Goal: Task Accomplishment & Management: Use online tool/utility

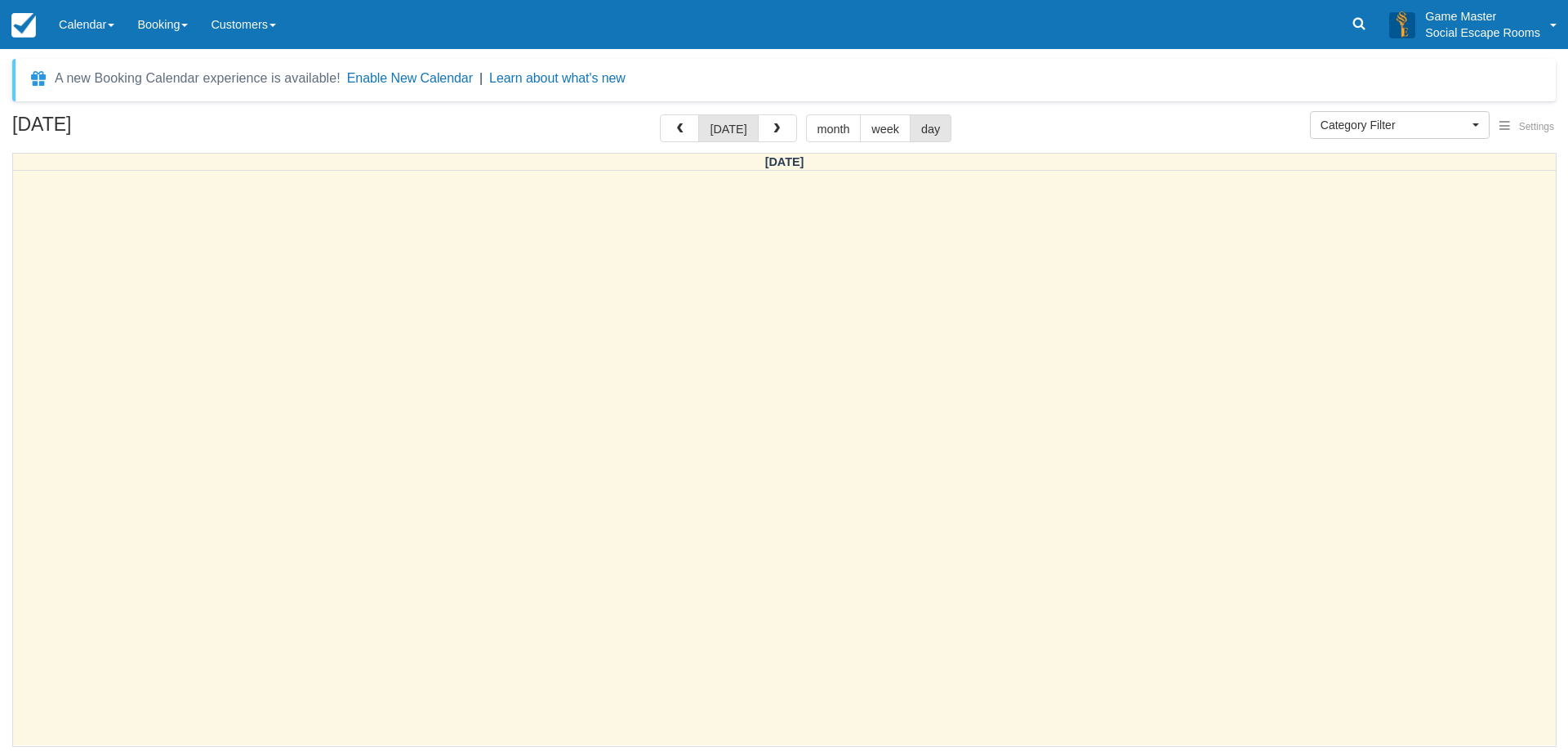
select select
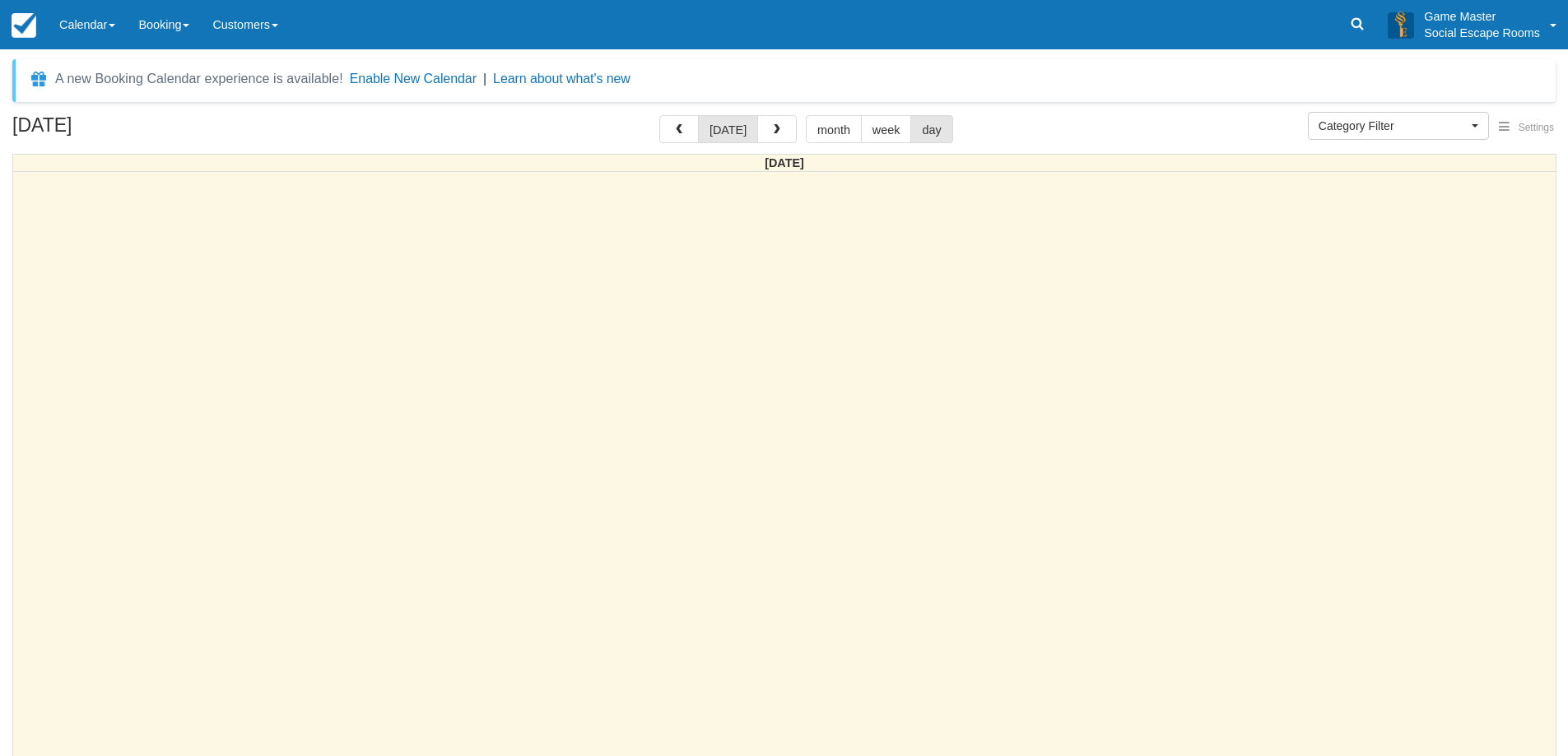
select select
click at [787, 129] on button "button" at bounding box center [777, 130] width 40 height 28
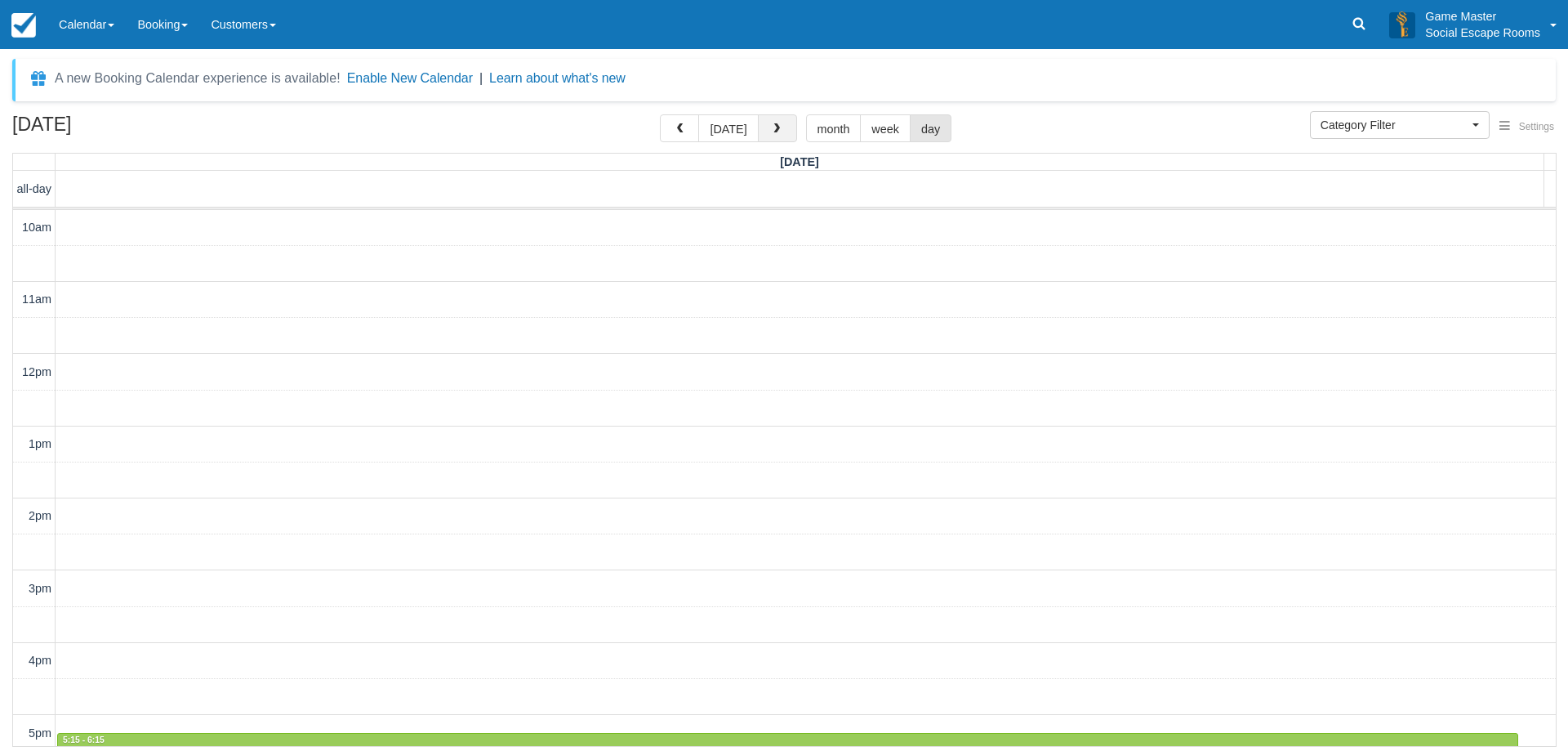
scroll to position [217, 0]
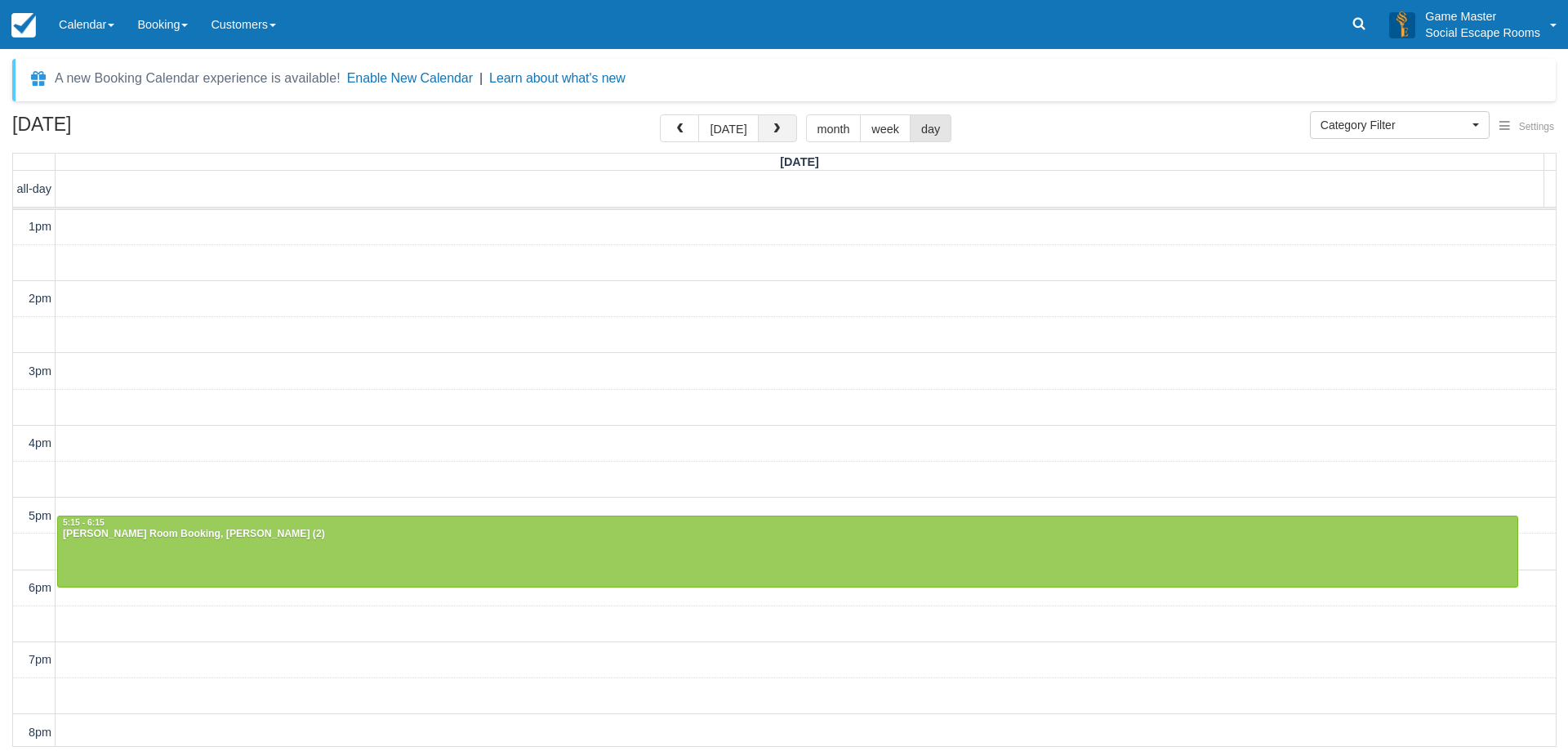
click at [781, 128] on button "button" at bounding box center [778, 129] width 39 height 28
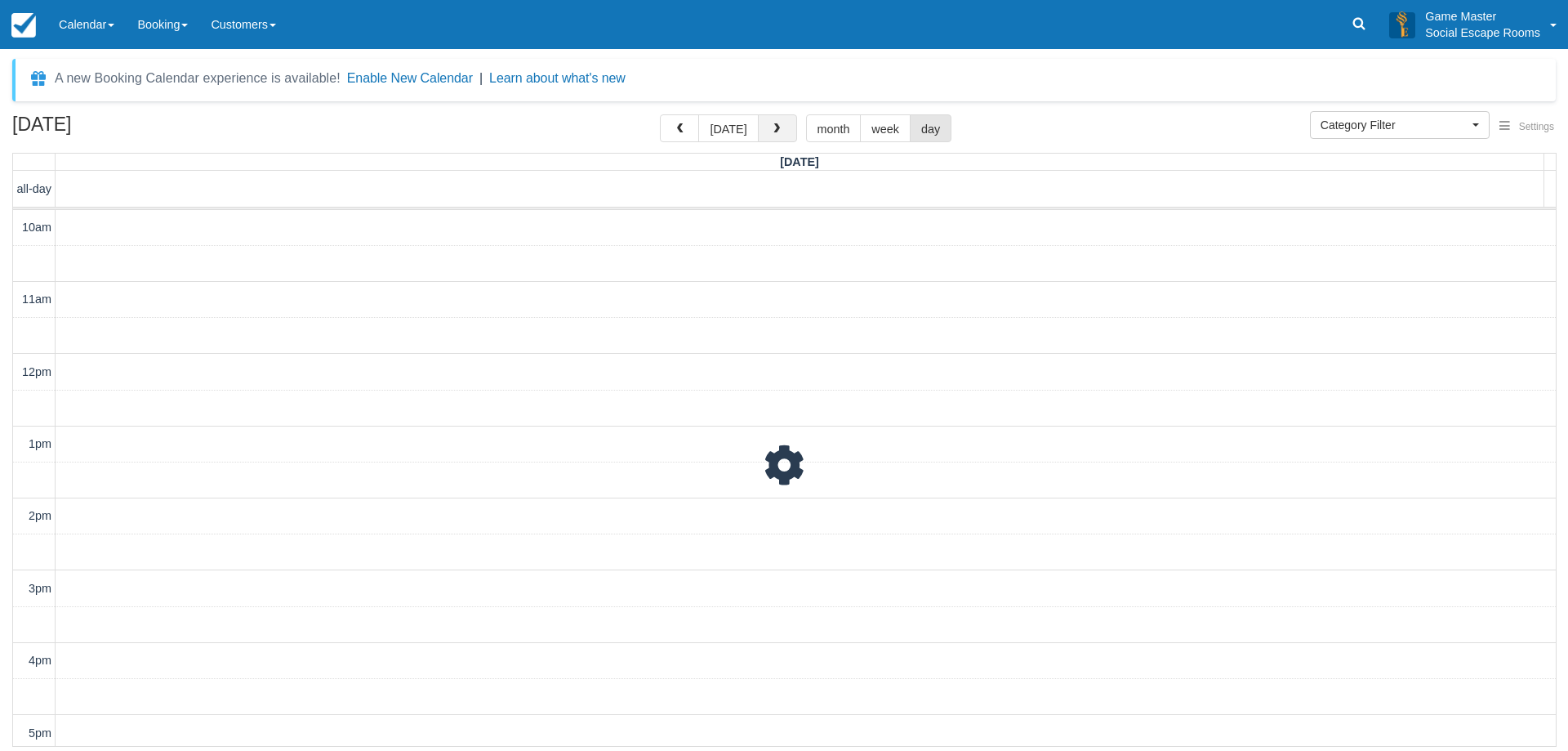
scroll to position [217, 0]
click at [734, 131] on button "[DATE]" at bounding box center [728, 129] width 60 height 28
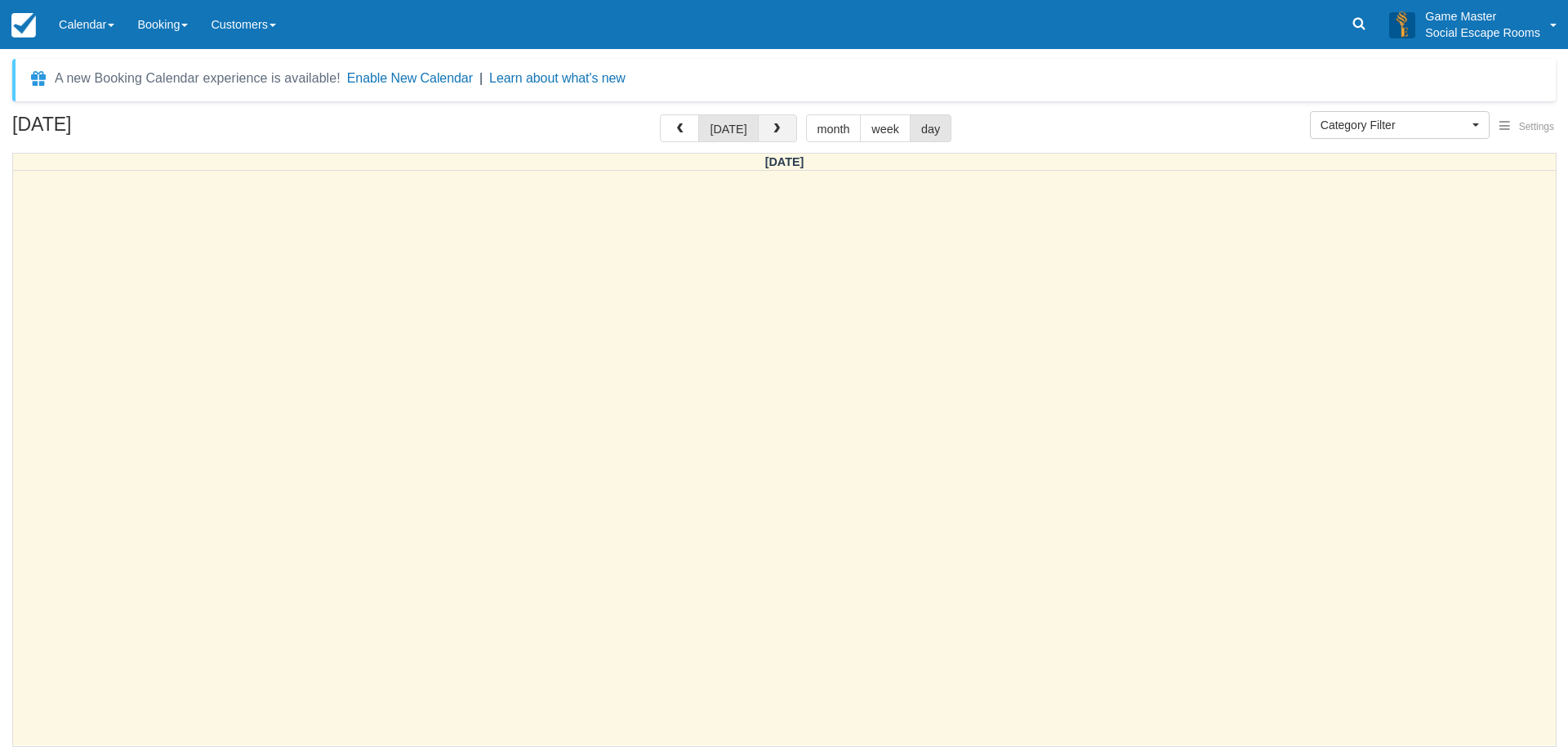
click at [779, 132] on span "button" at bounding box center [777, 129] width 11 height 11
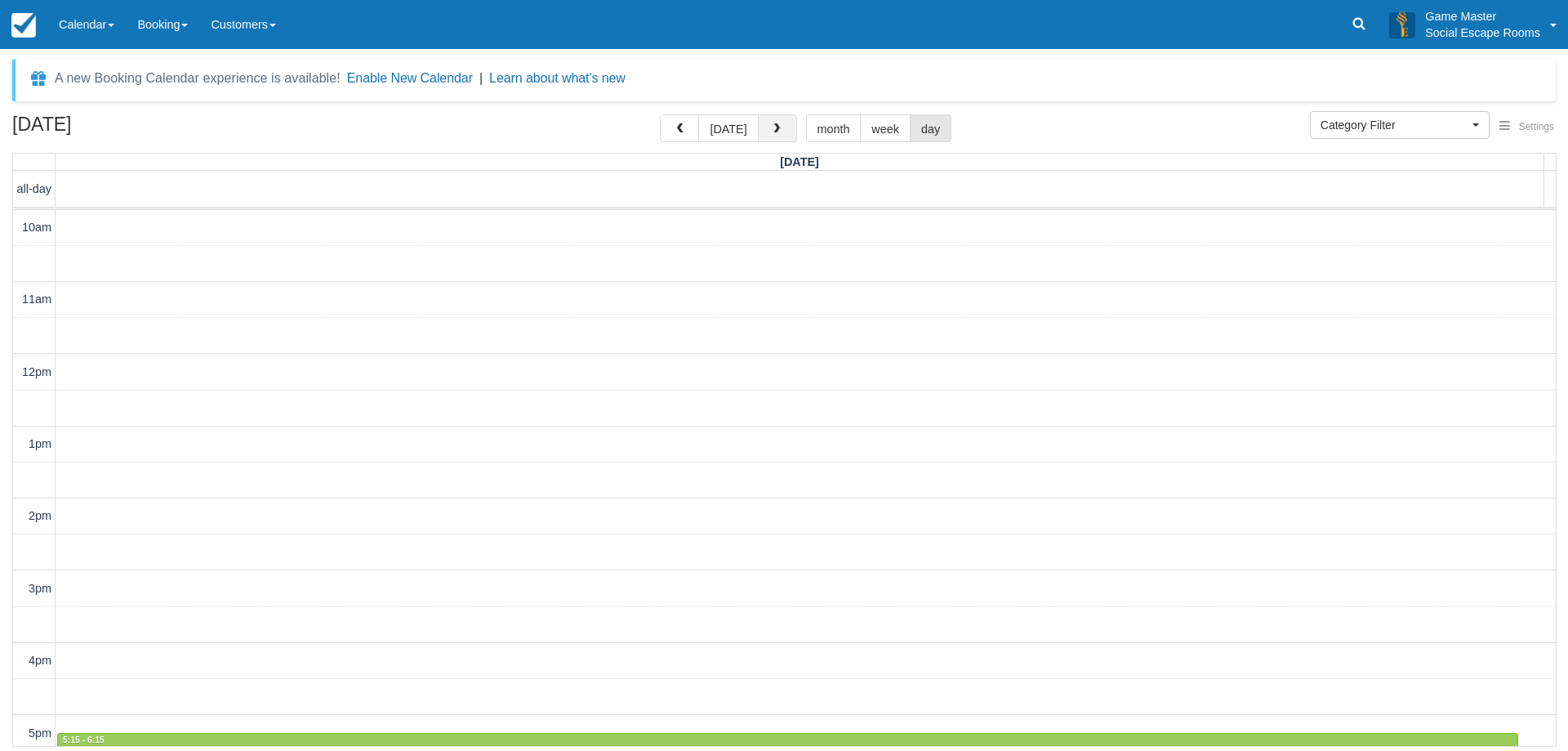
scroll to position [217, 0]
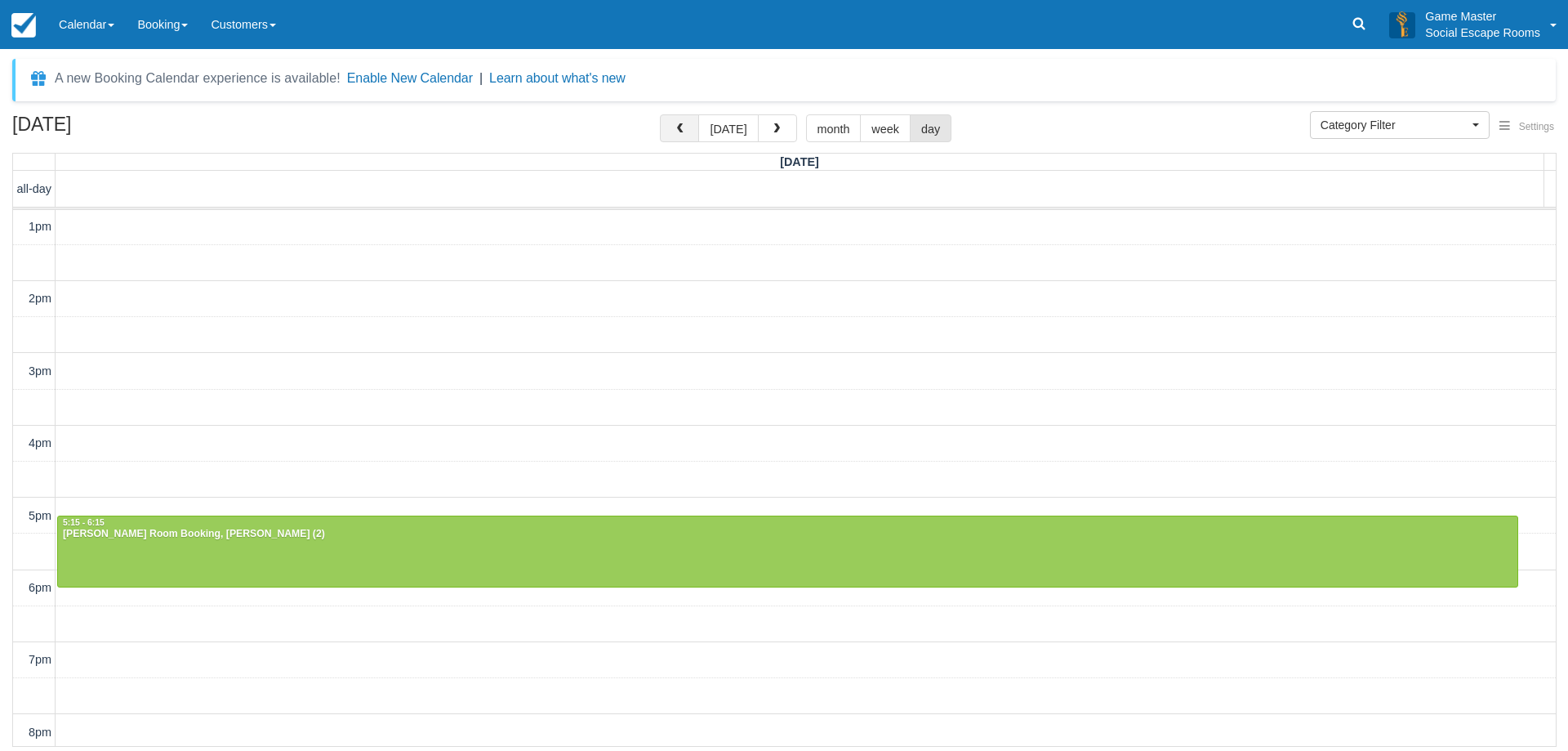
click at [677, 122] on button "button" at bounding box center [679, 129] width 39 height 28
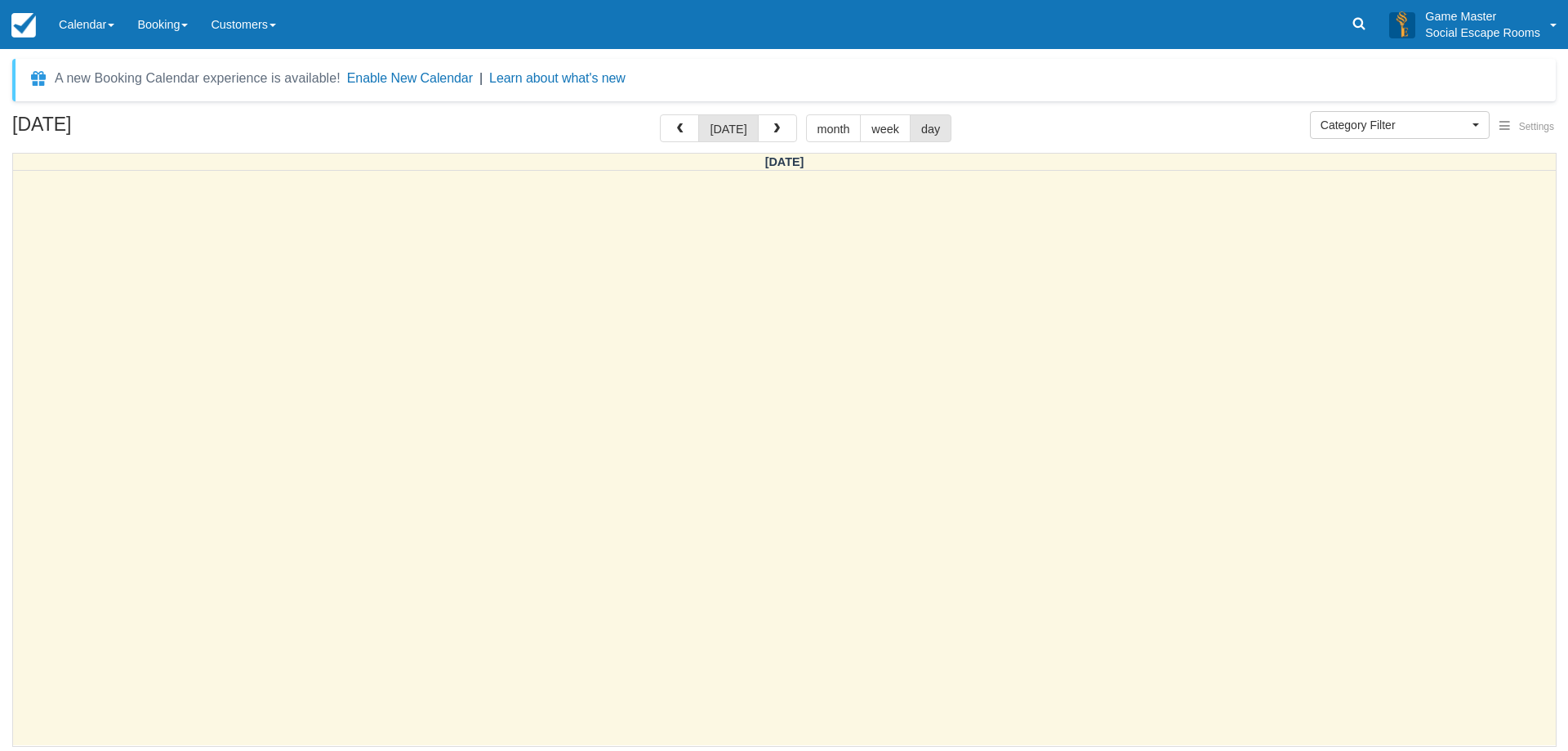
select select
click at [777, 125] on span "button" at bounding box center [777, 129] width 11 height 11
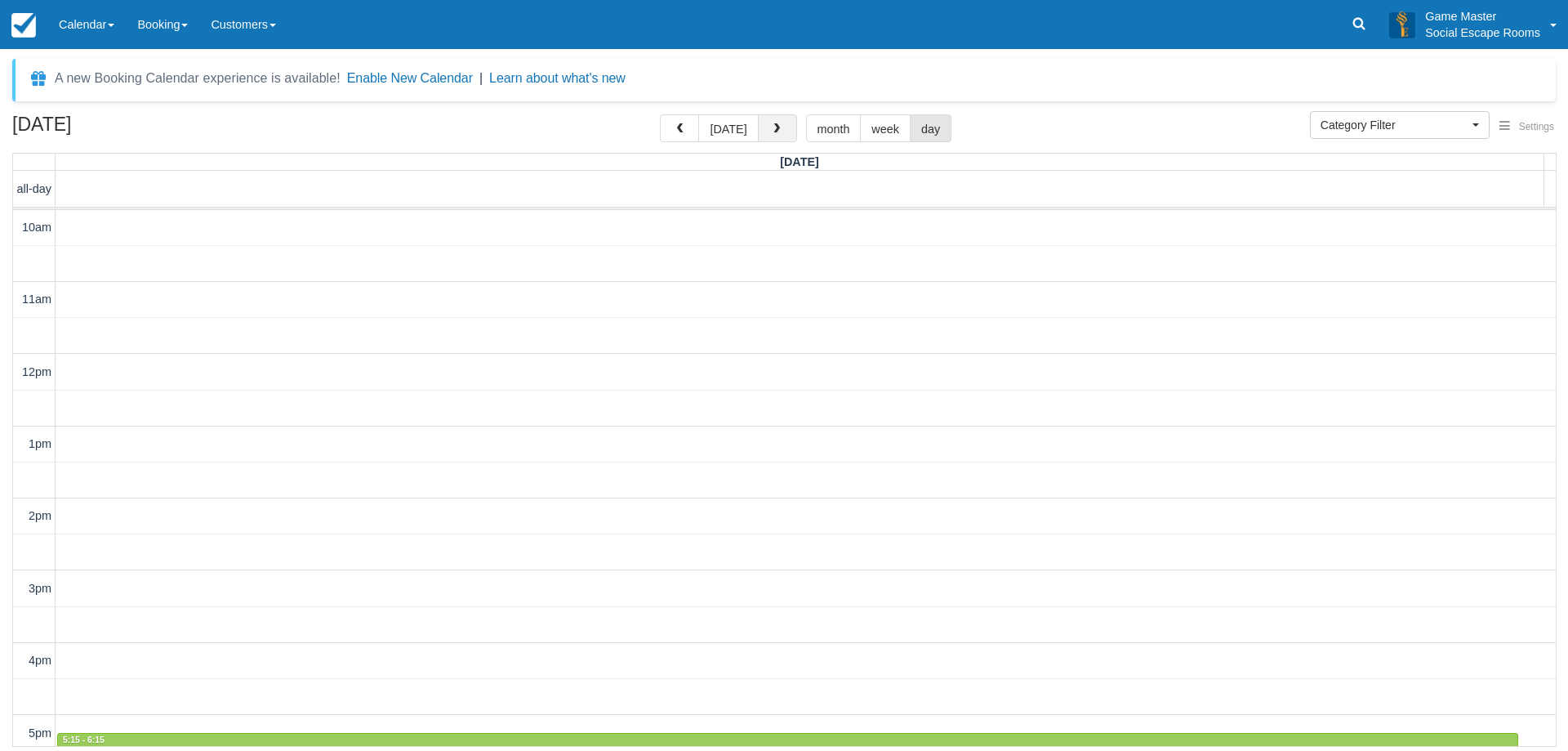
scroll to position [217, 0]
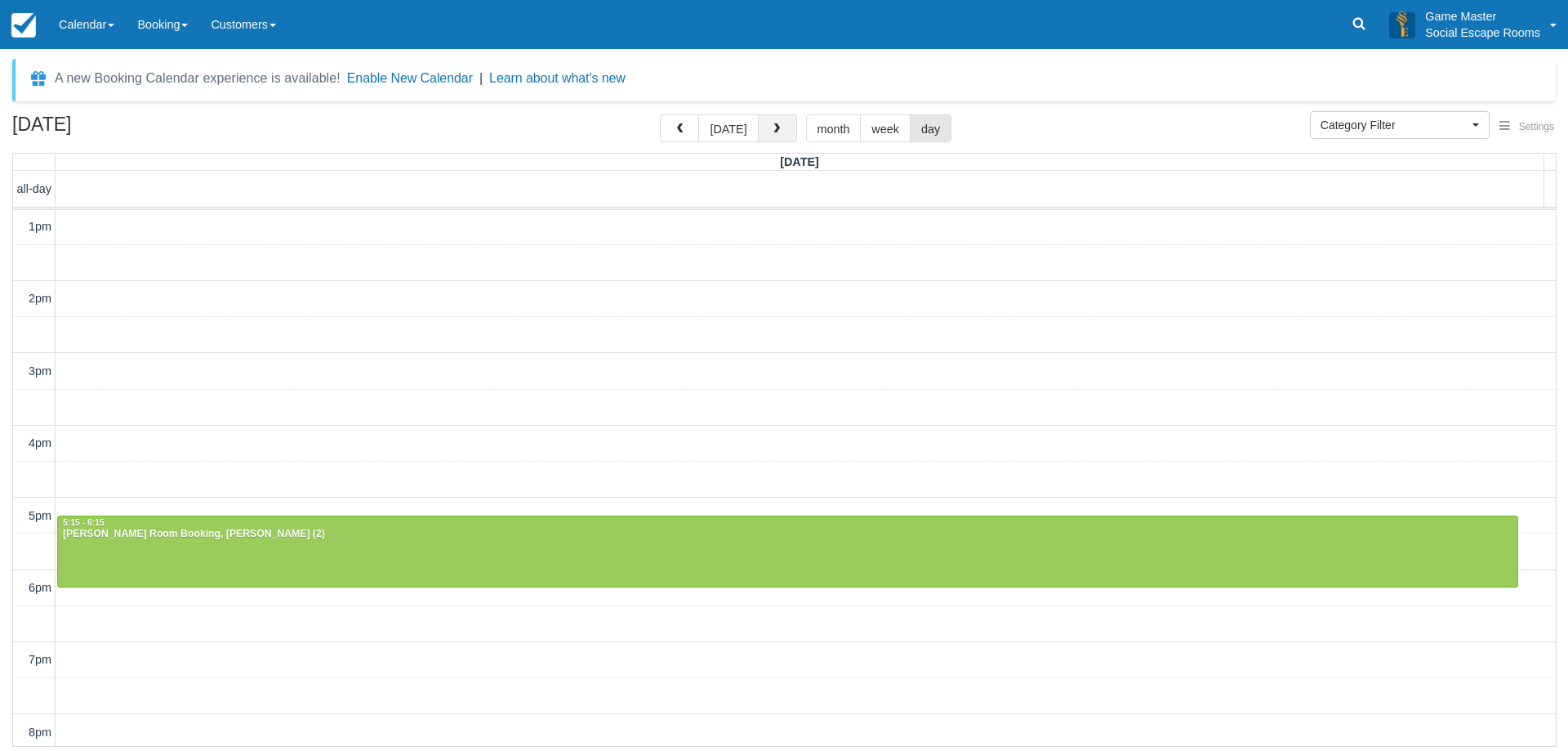
click at [777, 125] on span "button" at bounding box center [777, 129] width 11 height 11
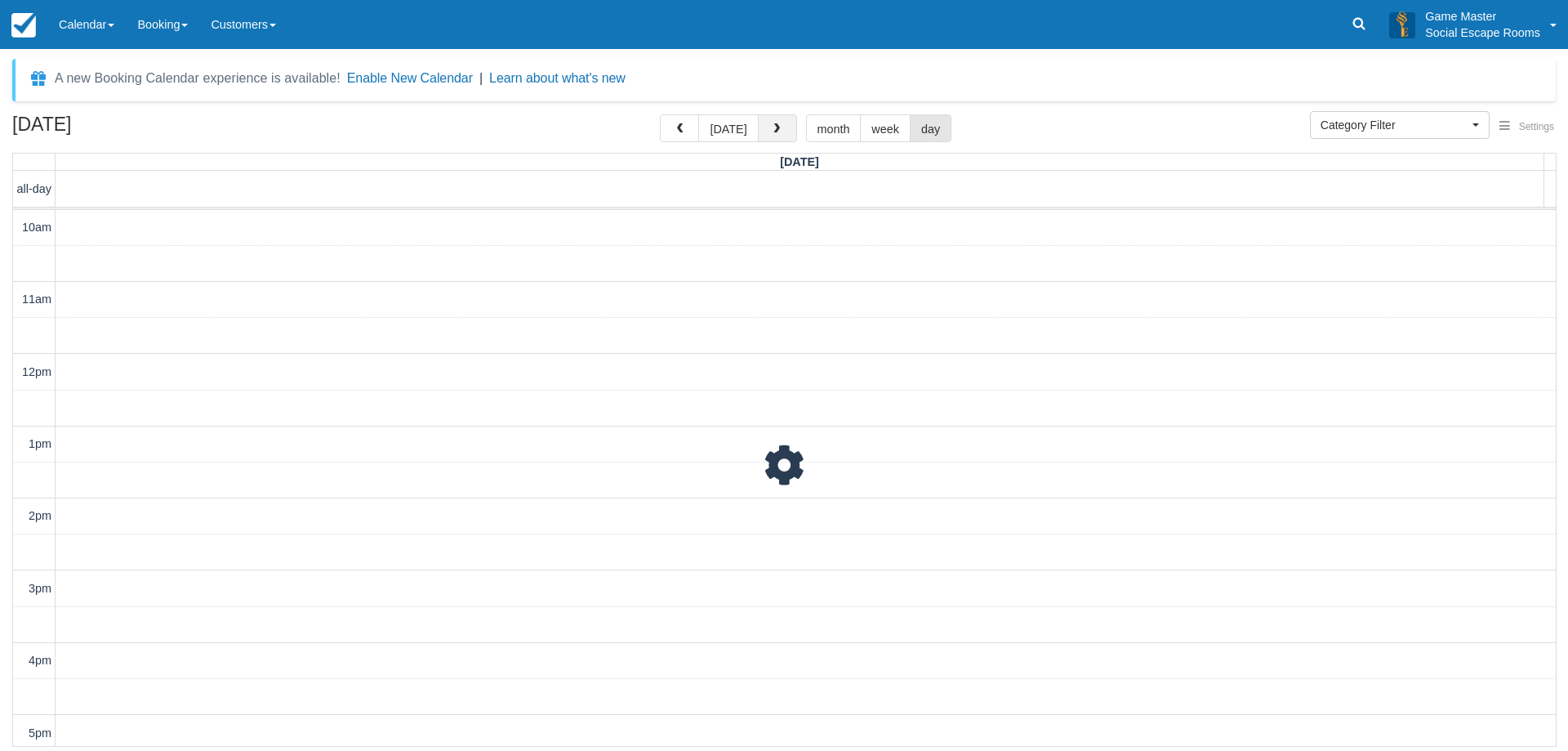
scroll to position [217, 0]
click at [777, 125] on span "button" at bounding box center [777, 129] width 11 height 11
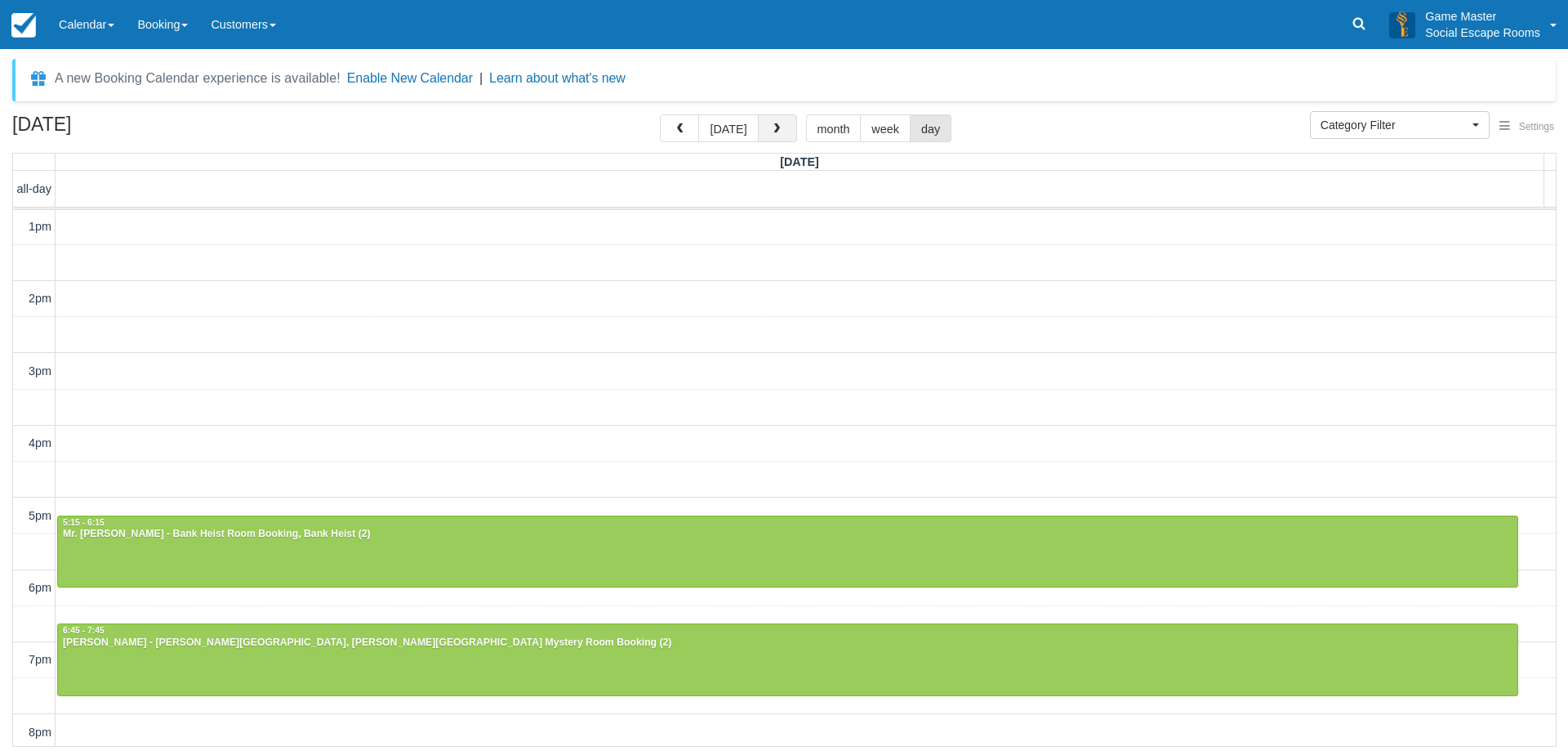
click at [777, 125] on span "button" at bounding box center [777, 129] width 11 height 11
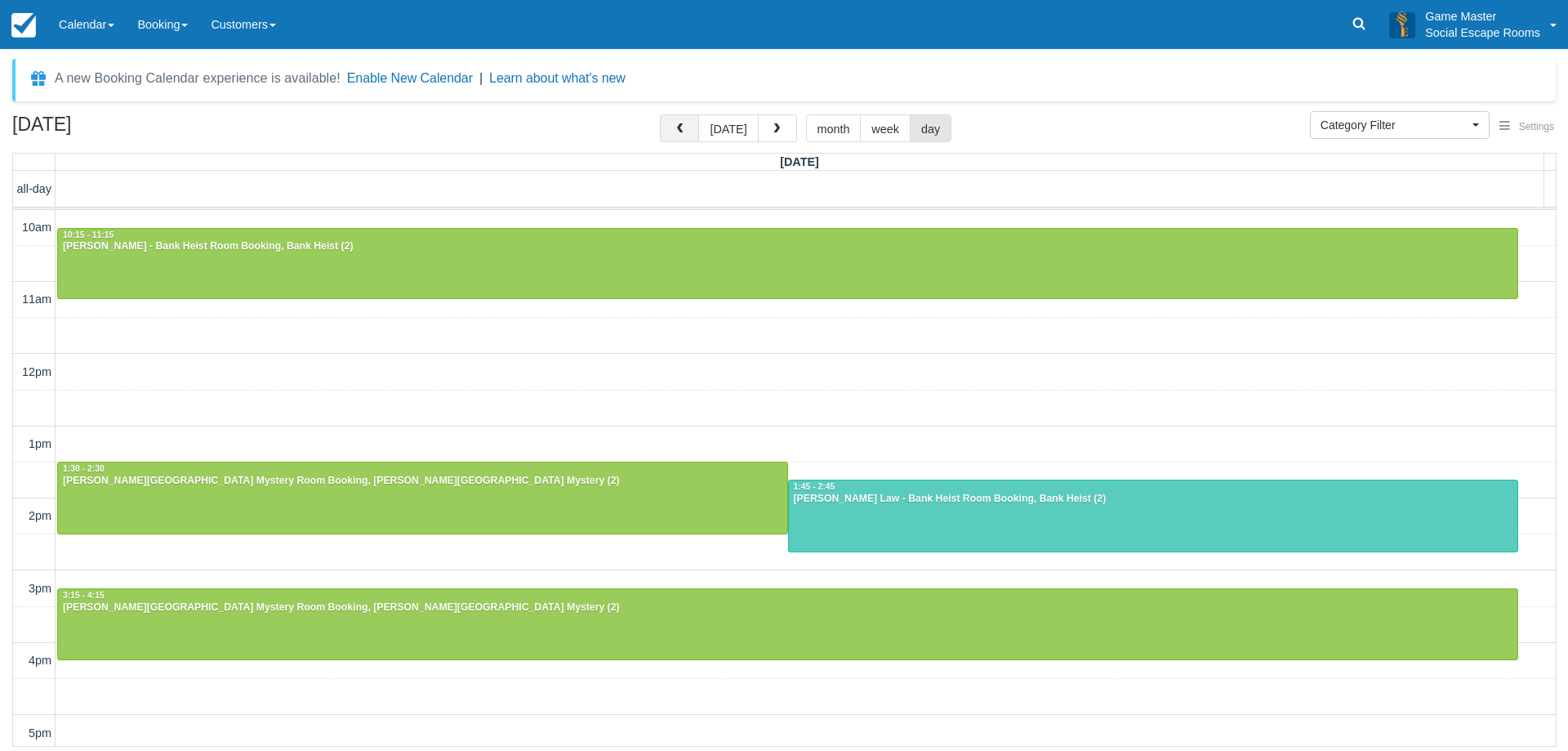
scroll to position [217, 0]
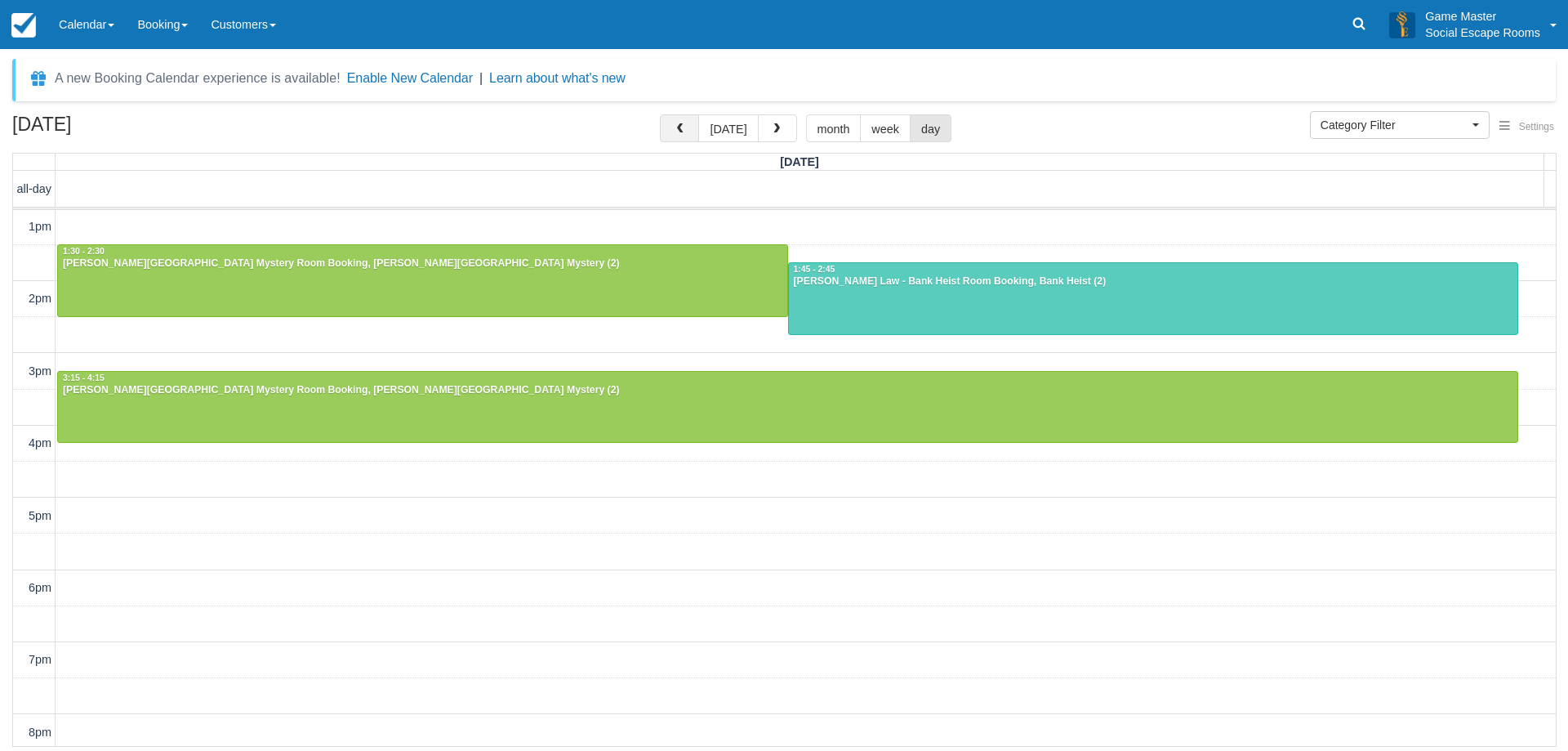
click at [679, 134] on span "button" at bounding box center [679, 129] width 11 height 11
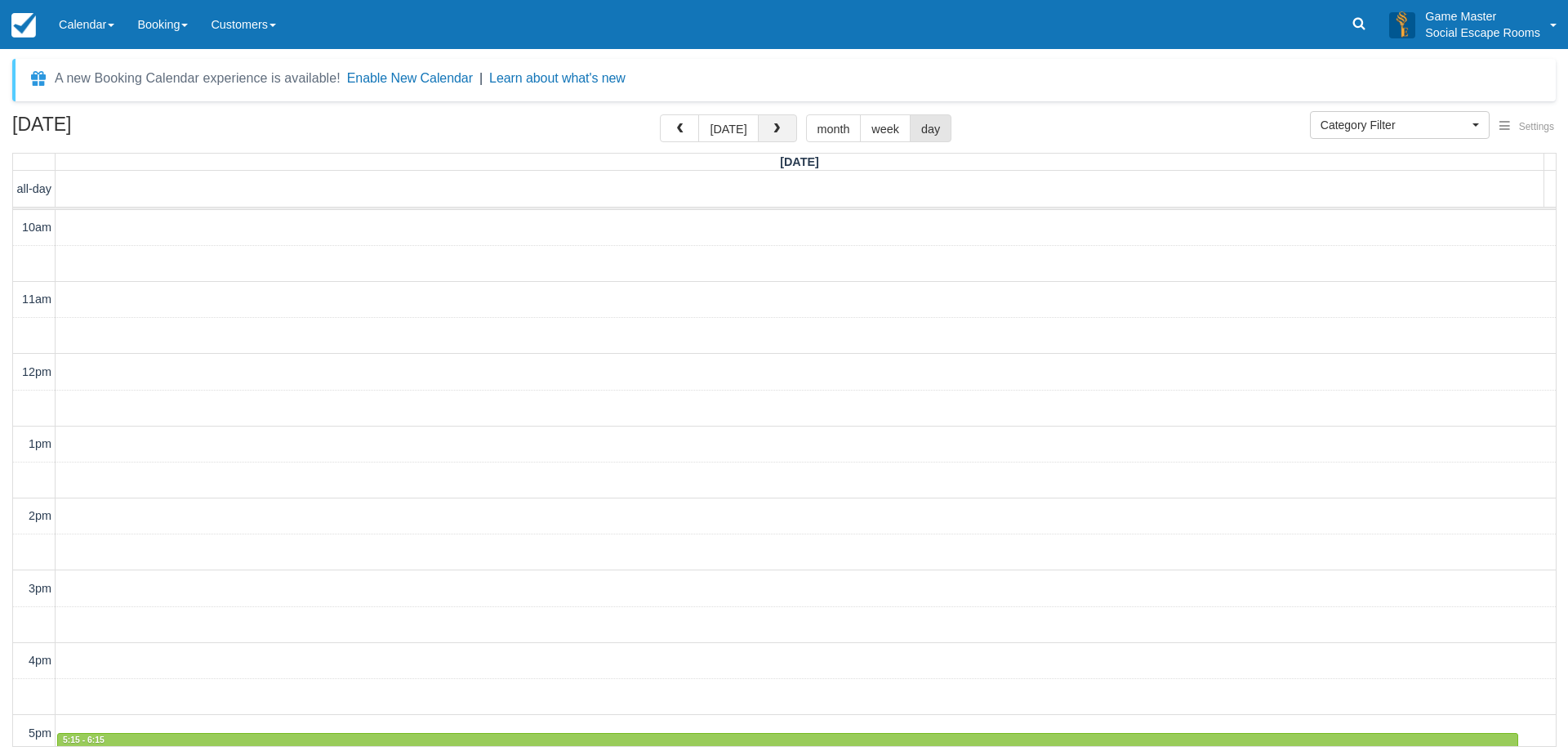
click at [758, 127] on button "button" at bounding box center [778, 129] width 39 height 28
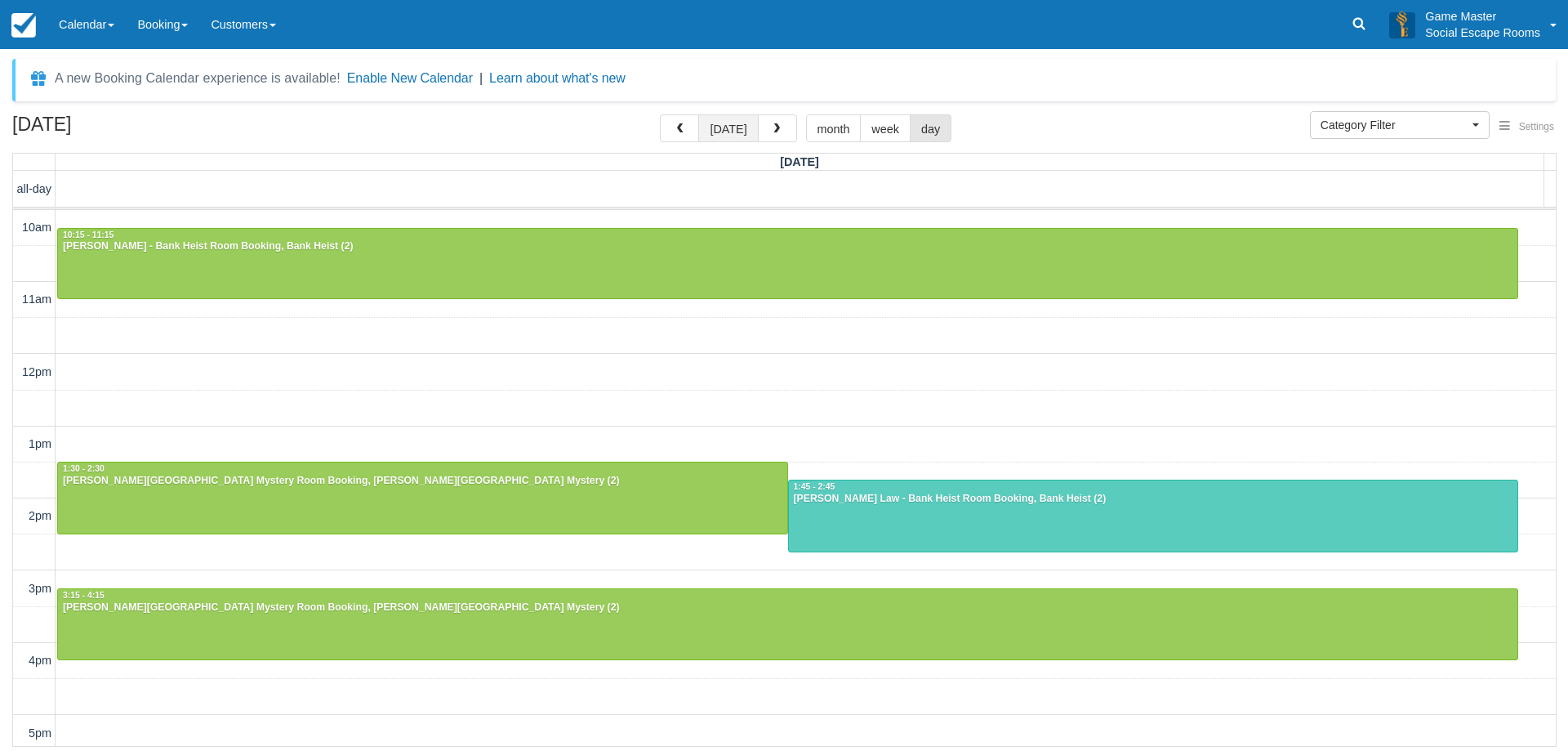
click at [724, 130] on button "[DATE]" at bounding box center [728, 129] width 60 height 28
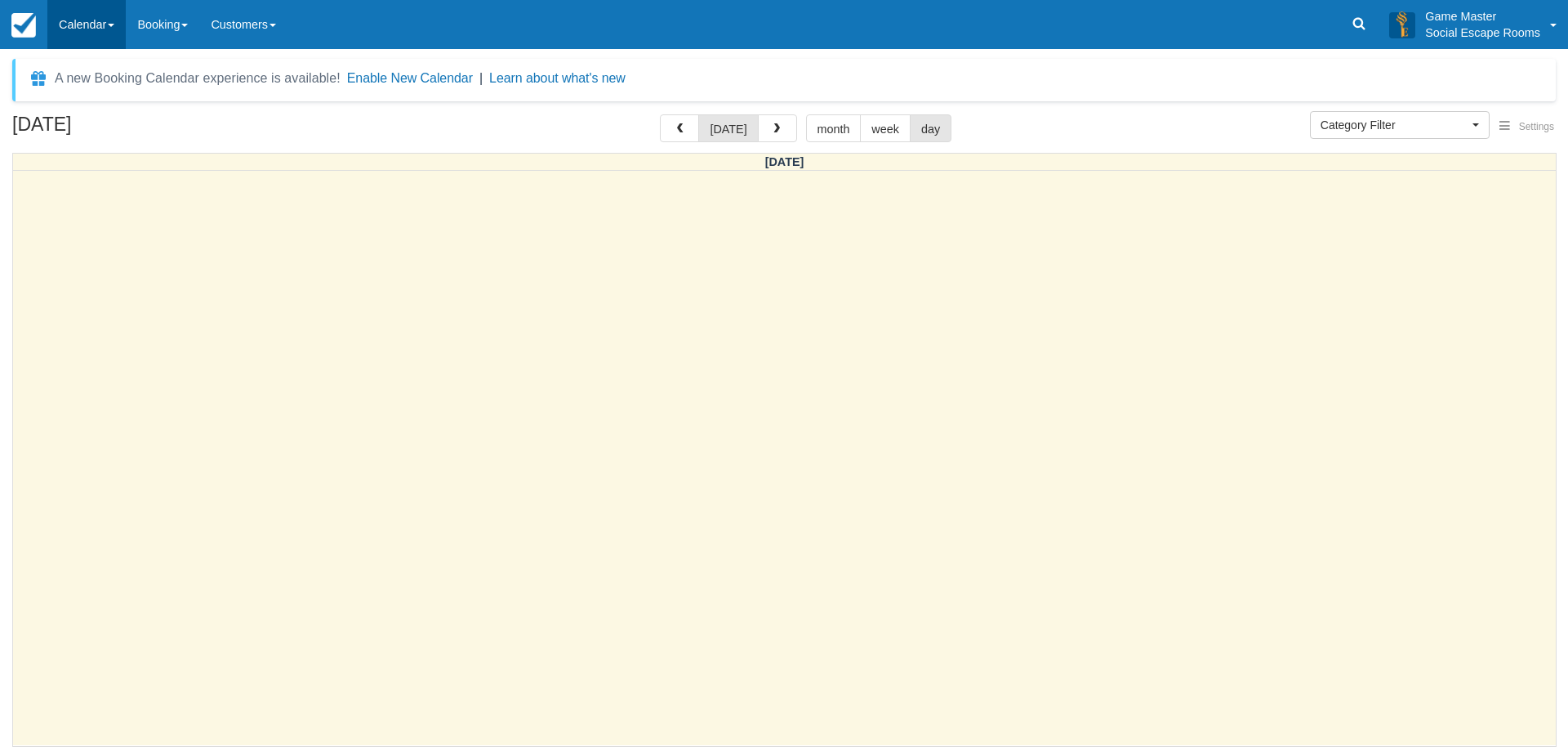
click at [110, 8] on link "Calendar" at bounding box center [87, 25] width 79 height 49
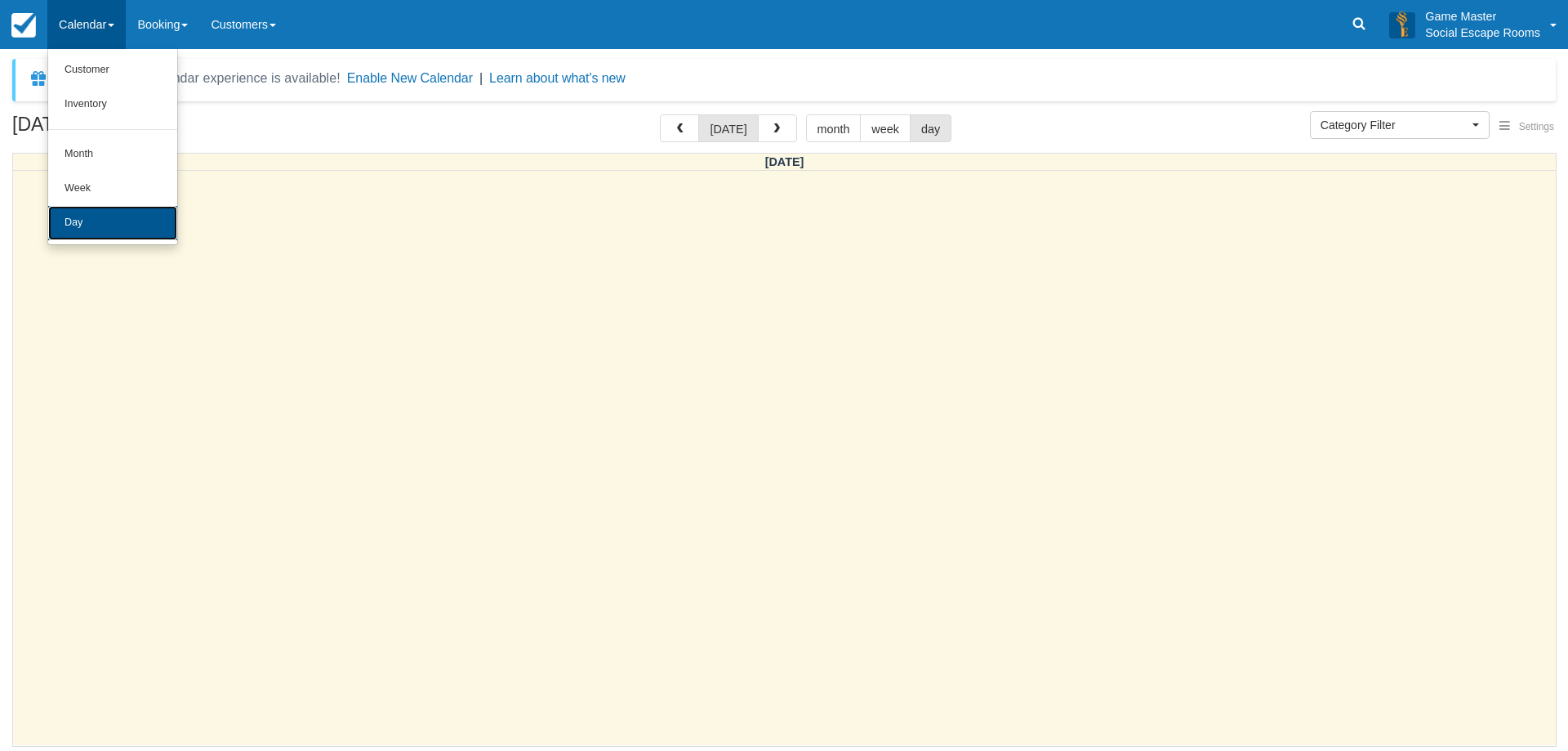
click at [106, 234] on link "Day" at bounding box center [112, 223] width 129 height 34
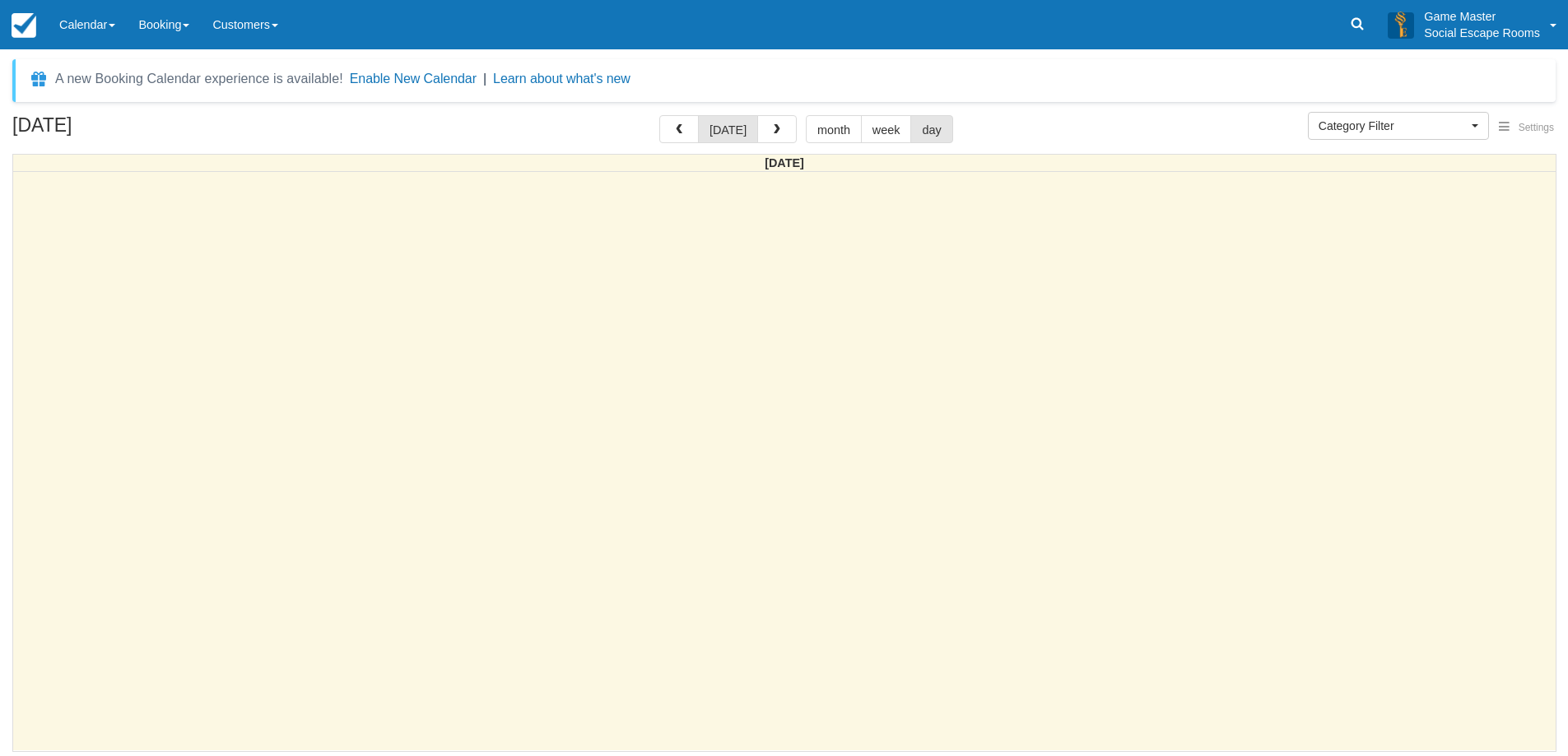
select select
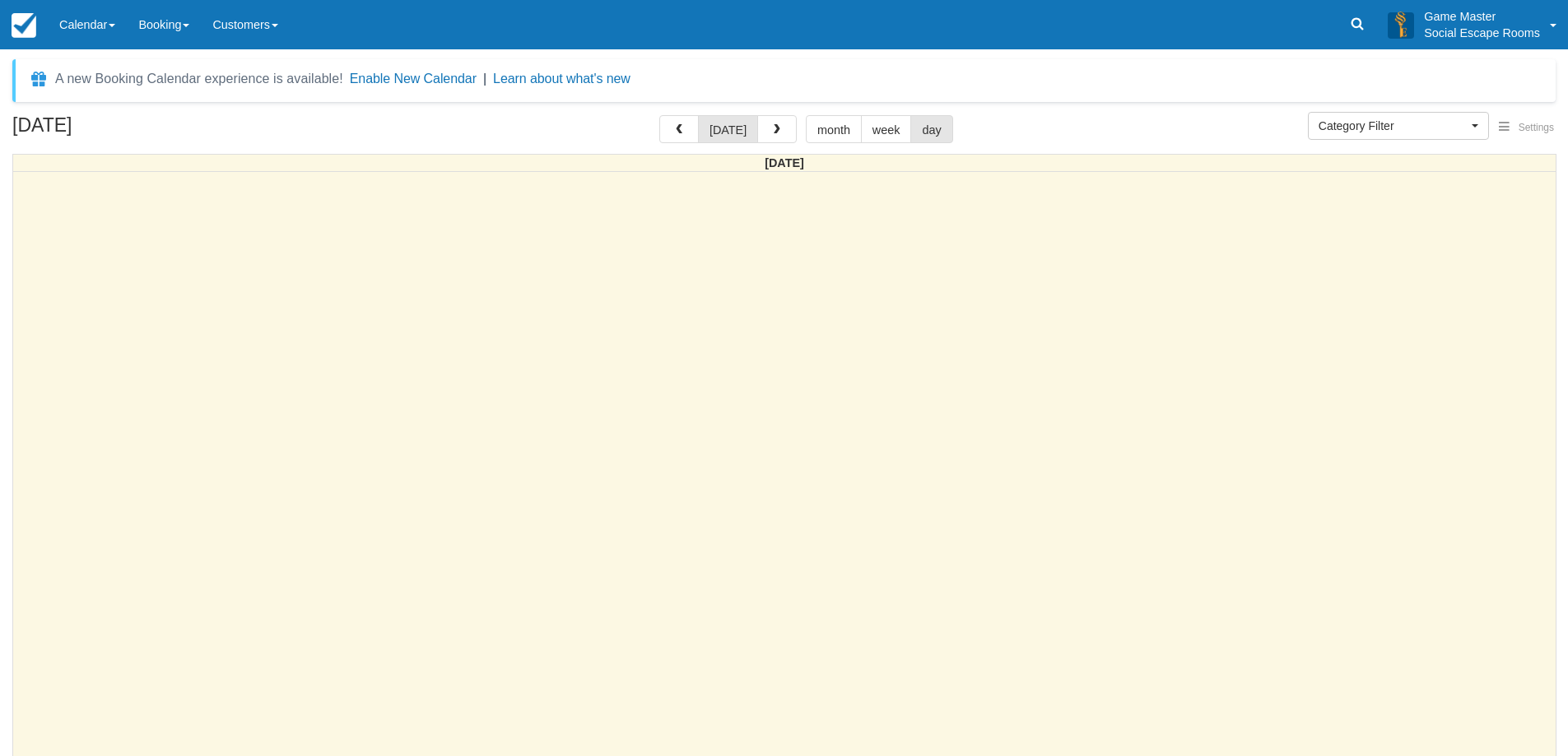
select select
